Goal: Find specific page/section: Find specific page/section

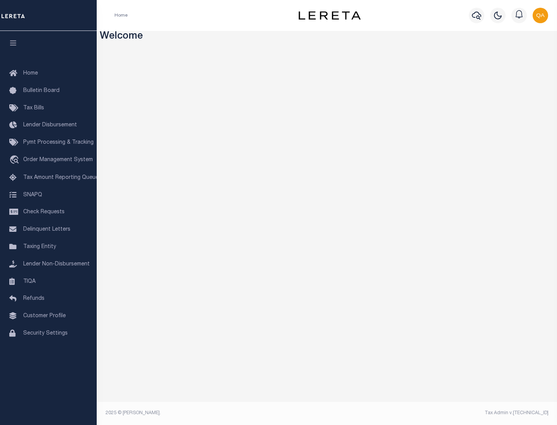
click at [48, 212] on span "Check Requests" at bounding box center [43, 212] width 41 height 5
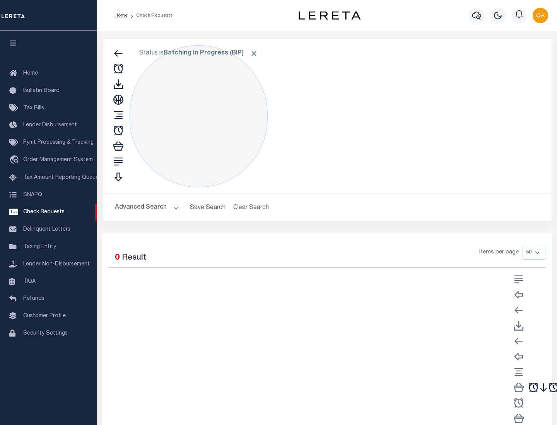
select select "50"
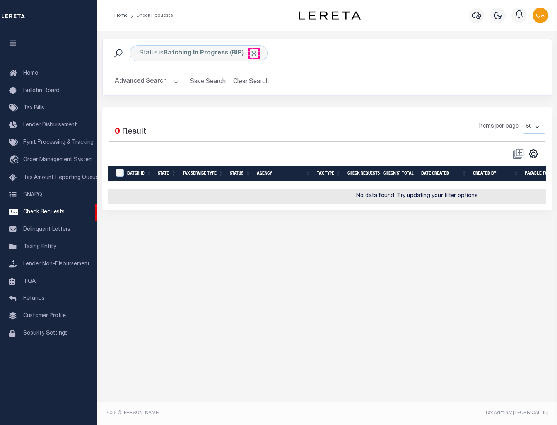
click at [254, 53] on span "Click to Remove" at bounding box center [254, 53] width 8 height 8
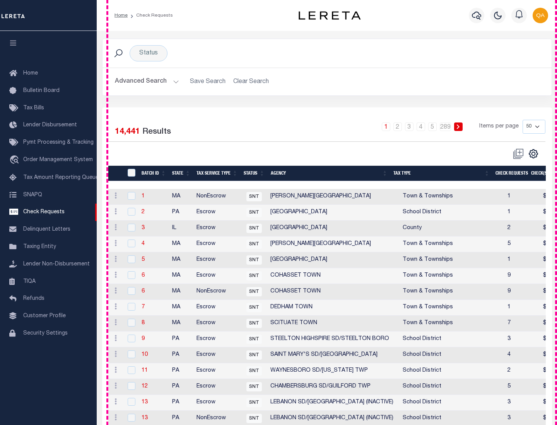
scroll to position [373, 0]
